Goal: Task Accomplishment & Management: Use online tool/utility

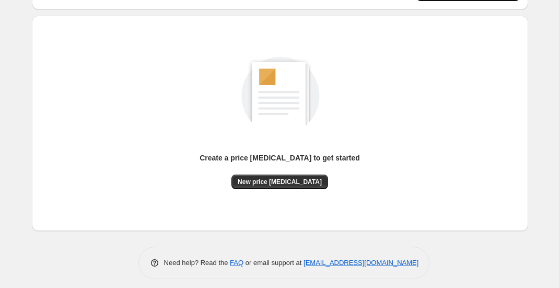
scroll to position [103, 0]
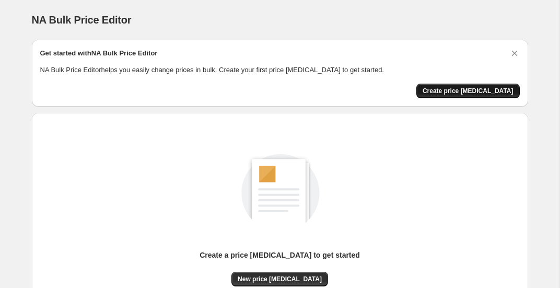
click at [455, 87] on span "Create price change job" at bounding box center [467, 91] width 91 height 8
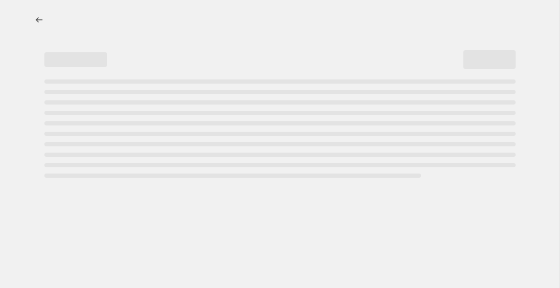
select select "percentage"
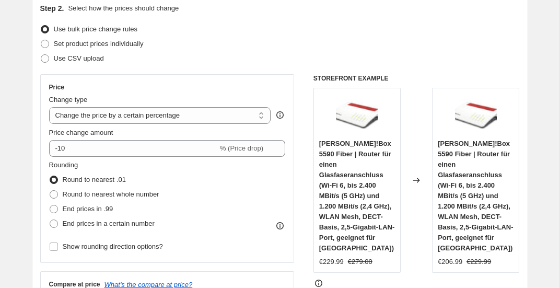
scroll to position [125, 0]
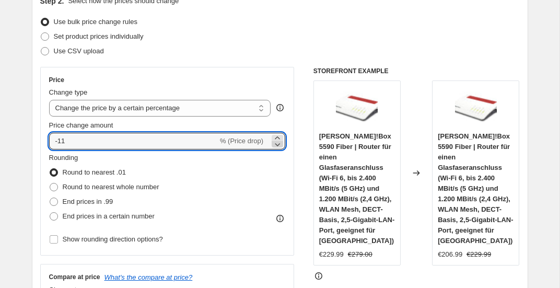
click at [280, 147] on icon at bounding box center [277, 144] width 10 height 10
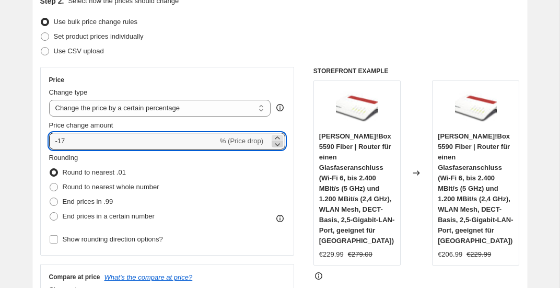
click at [280, 147] on icon at bounding box center [277, 144] width 10 height 10
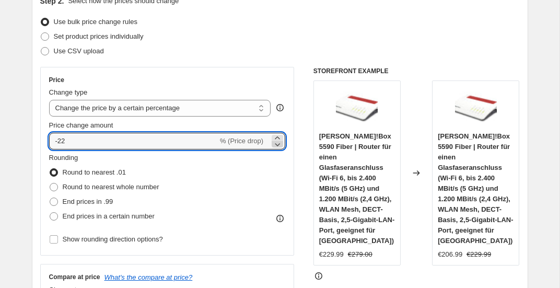
click at [280, 147] on icon at bounding box center [277, 144] width 10 height 10
click at [276, 145] on icon at bounding box center [277, 144] width 5 height 3
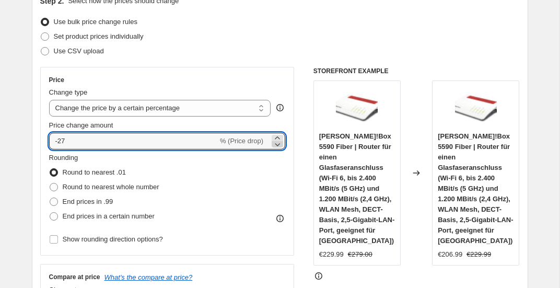
click at [275, 145] on icon at bounding box center [277, 144] width 10 height 10
type input "-28"
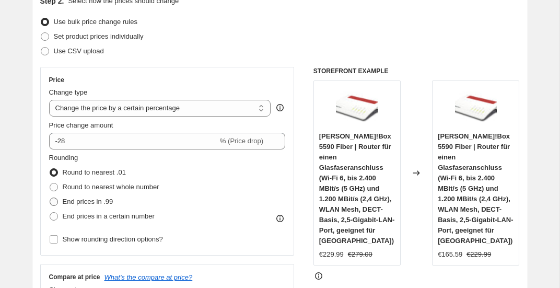
click at [99, 200] on span "End prices in .99" at bounding box center [88, 201] width 51 height 8
click at [50, 198] on input "End prices in .99" at bounding box center [50, 197] width 1 height 1
radio input "true"
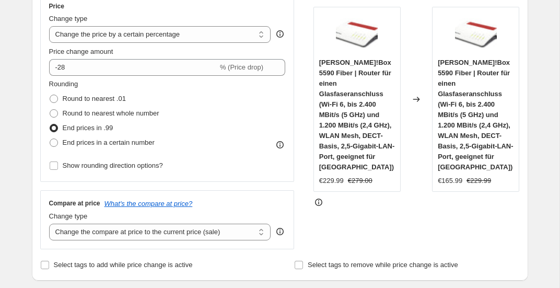
scroll to position [191, 0]
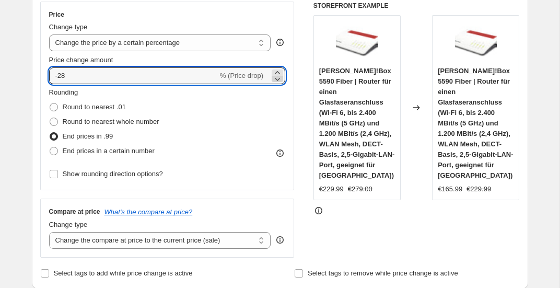
click at [278, 80] on icon at bounding box center [277, 79] width 10 height 10
type input "-30"
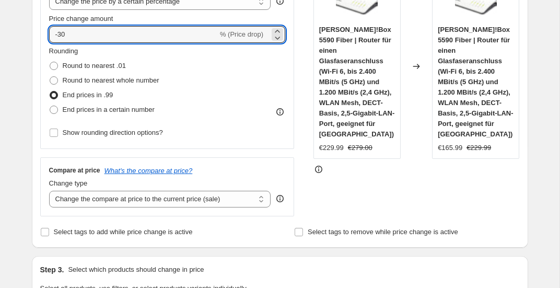
scroll to position [233, 0]
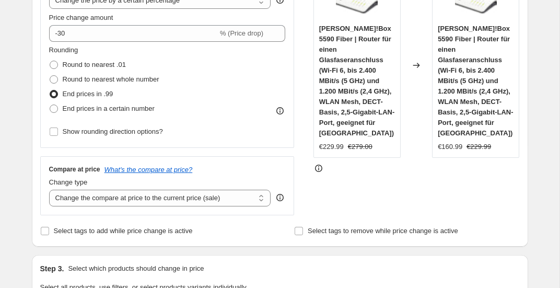
click at [315, 204] on div "STOREFRONT EXAMPLE FRITZ!Box 5590 Fiber | Router für einen Glasfaseranschluss (…" at bounding box center [416, 87] width 206 height 256
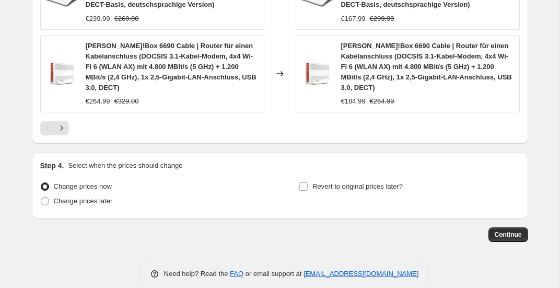
scroll to position [919, 0]
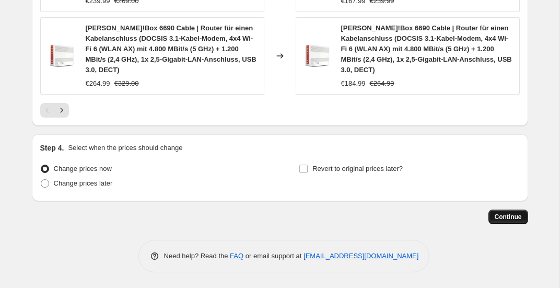
click at [499, 220] on span "Continue" at bounding box center [507, 216] width 27 height 8
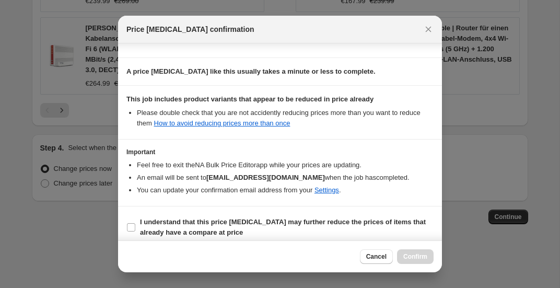
scroll to position [152, 0]
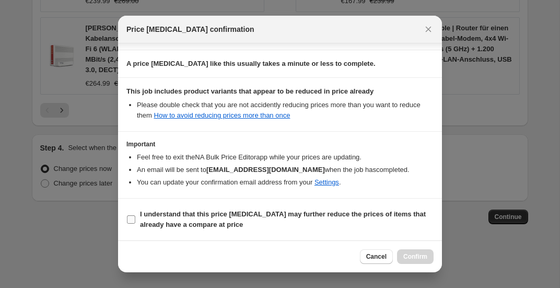
click at [274, 213] on b "I understand that this price change job may further reduce the prices of items …" at bounding box center [283, 219] width 286 height 18
click at [135, 215] on input "I understand that this price change job may further reduce the prices of items …" at bounding box center [131, 219] width 8 height 8
checkbox input "true"
click at [407, 255] on span "Confirm" at bounding box center [415, 256] width 24 height 8
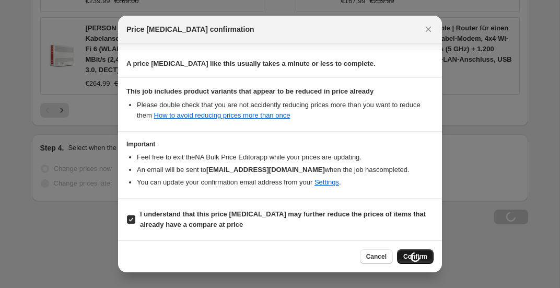
scroll to position [919, 0]
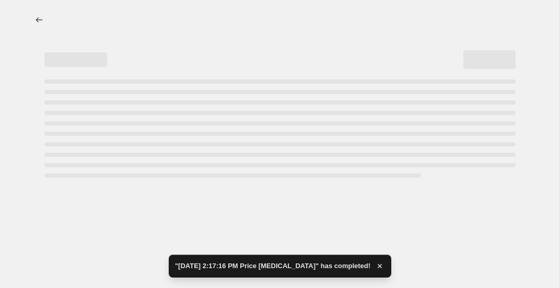
select select "percentage"
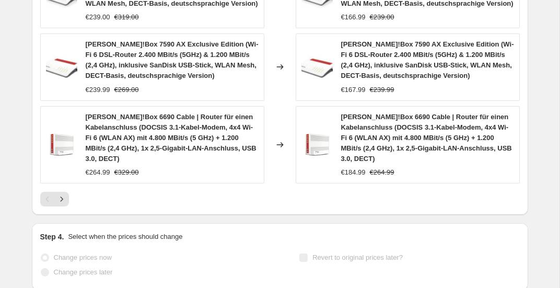
scroll to position [0, 0]
